Goal: Information Seeking & Learning: Check status

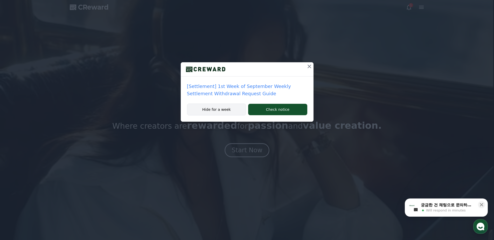
click at [227, 110] on button "Hide for a week" at bounding box center [216, 110] width 59 height 12
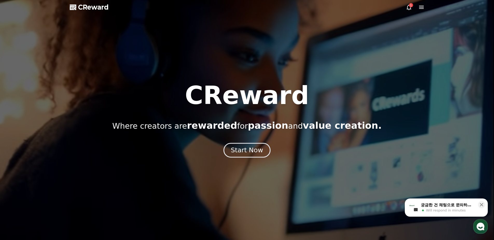
click at [244, 150] on div "Start Now" at bounding box center [247, 150] width 32 height 9
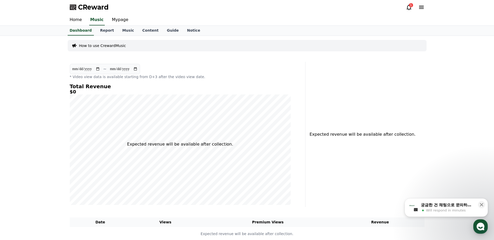
click at [411, 7] on div "1" at bounding box center [411, 5] width 4 height 4
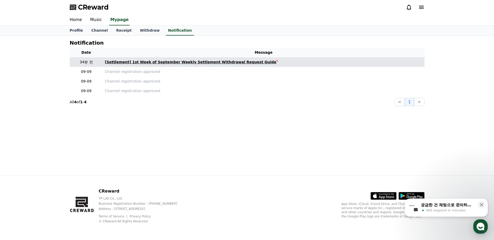
click at [170, 64] on div "[Settlement] 1st Week of September Weekly Settlement Withdrawal Request Guide" at bounding box center [191, 61] width 172 height 5
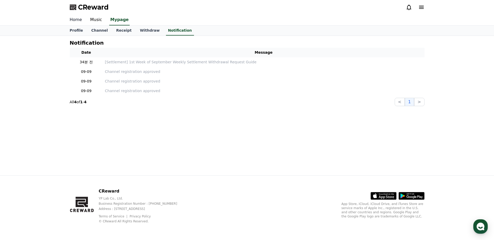
click at [81, 20] on link "Home" at bounding box center [76, 20] width 20 height 11
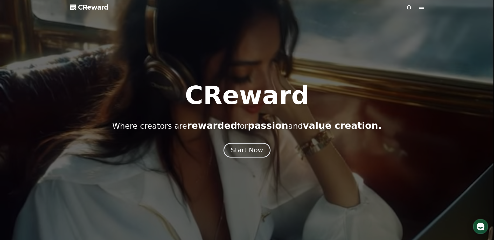
click at [251, 152] on div "Start Now" at bounding box center [247, 150] width 32 height 9
